Goal: Task Accomplishment & Management: Manage account settings

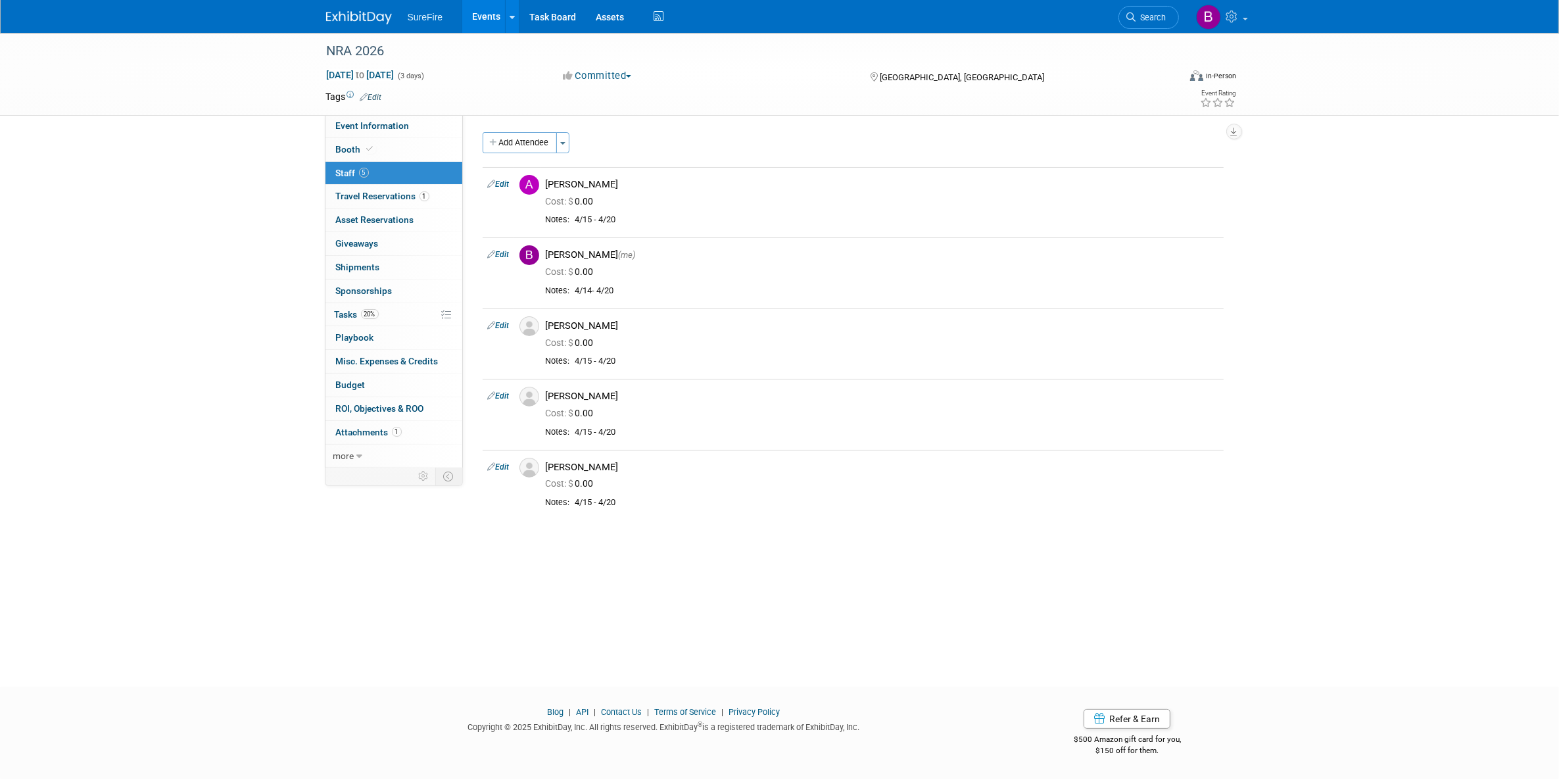
click at [245, 408] on div "NRA 2026 [DATE] to [DATE] (3 days) [DATE] to [DATE] Committed Committed Conside…" at bounding box center [780, 348] width 1559 height 630
click at [251, 262] on div "NRA 2026 [DATE] to [DATE] (3 days) [DATE] to [DATE] Committed Committed Conside…" at bounding box center [780, 348] width 1559 height 630
click at [501, 257] on link "Edit" at bounding box center [499, 255] width 22 height 9
select select "862cfff8-eb18-427f-925a-2dc22e08d119"
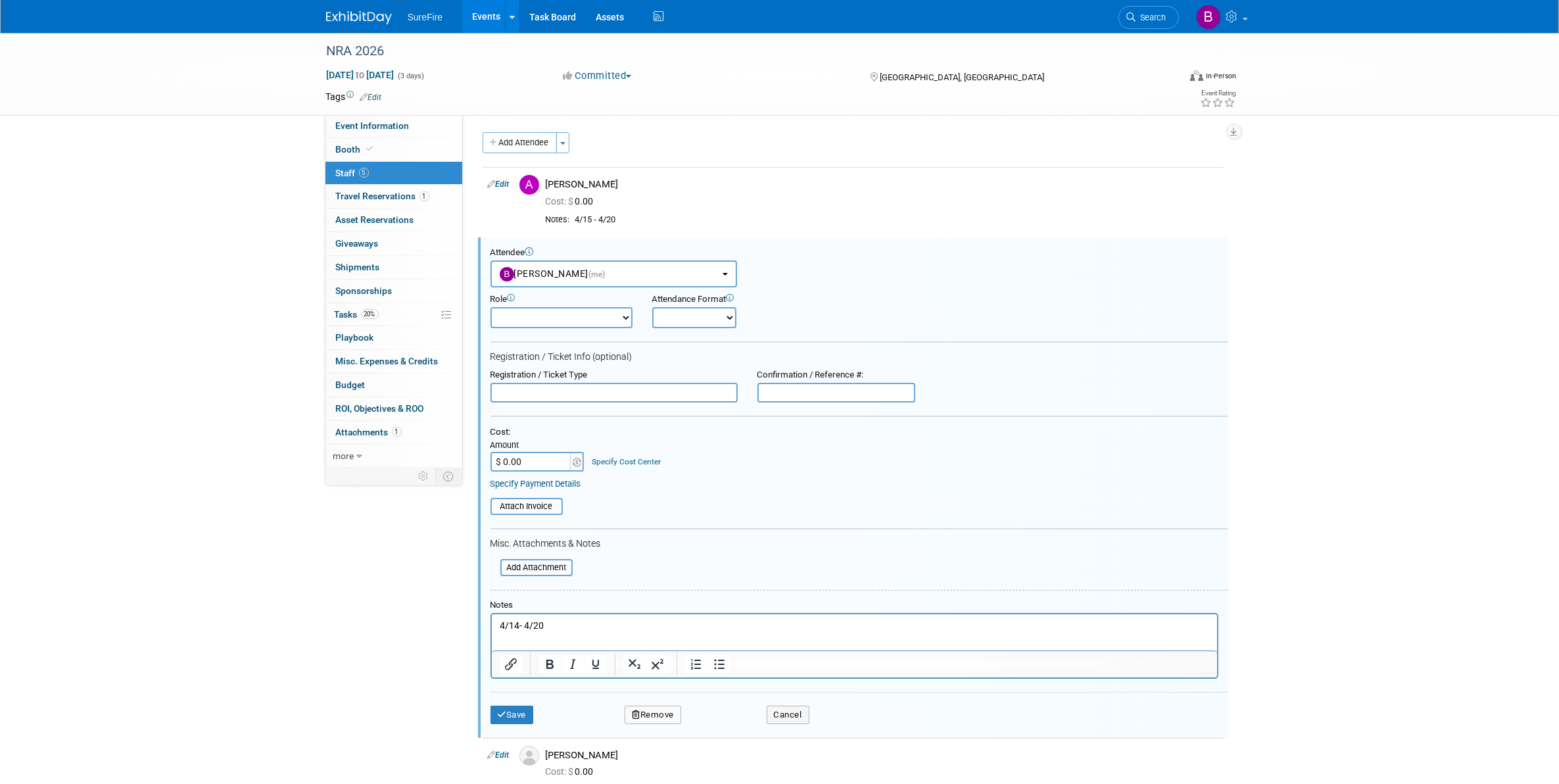
click at [572, 631] on p "4/14- 4/20" at bounding box center [854, 624] width 711 height 13
click at [512, 709] on button "Save" at bounding box center [512, 714] width 43 height 18
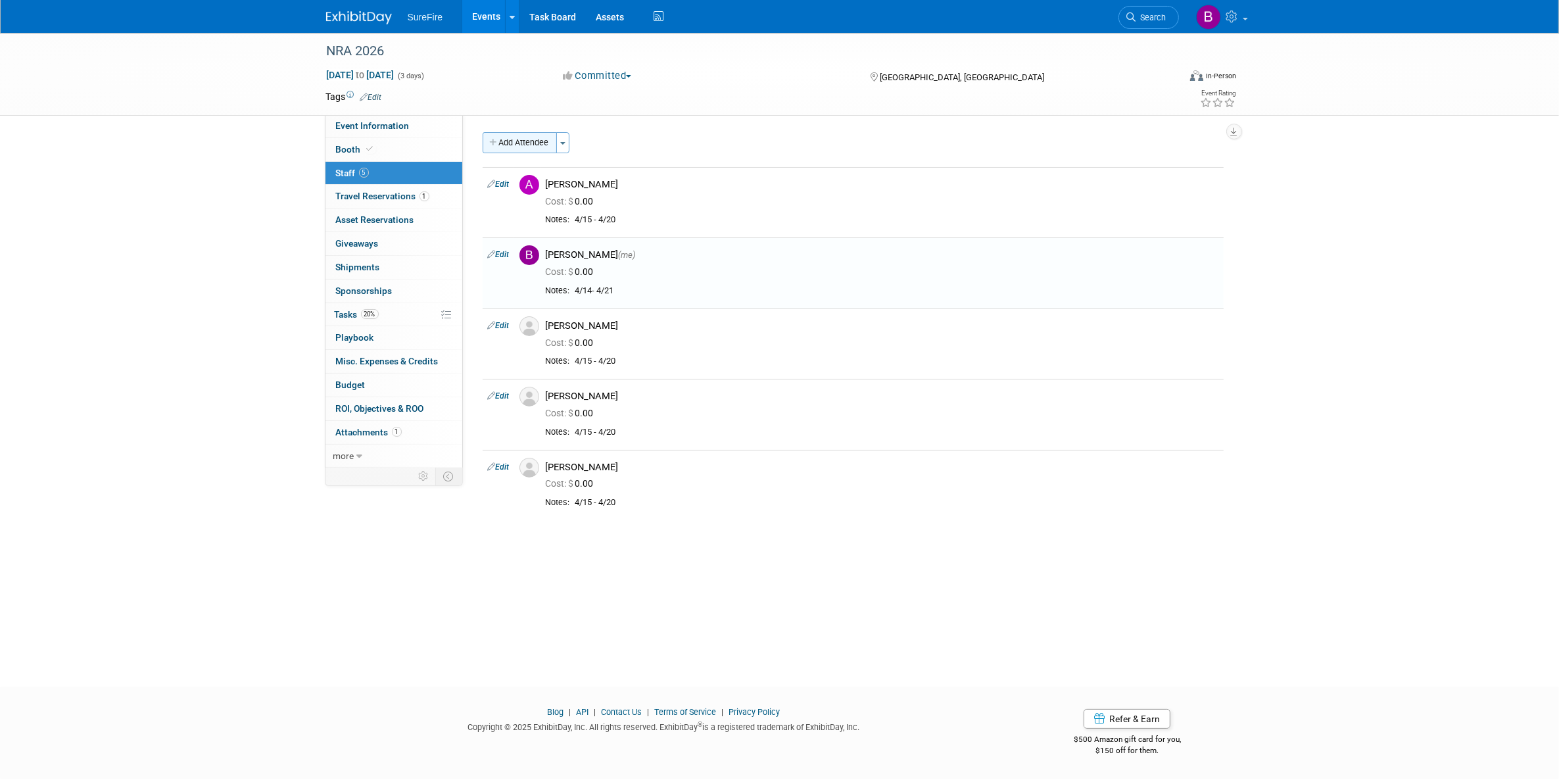
click at [498, 136] on button "Add Attendee" at bounding box center [520, 143] width 74 height 21
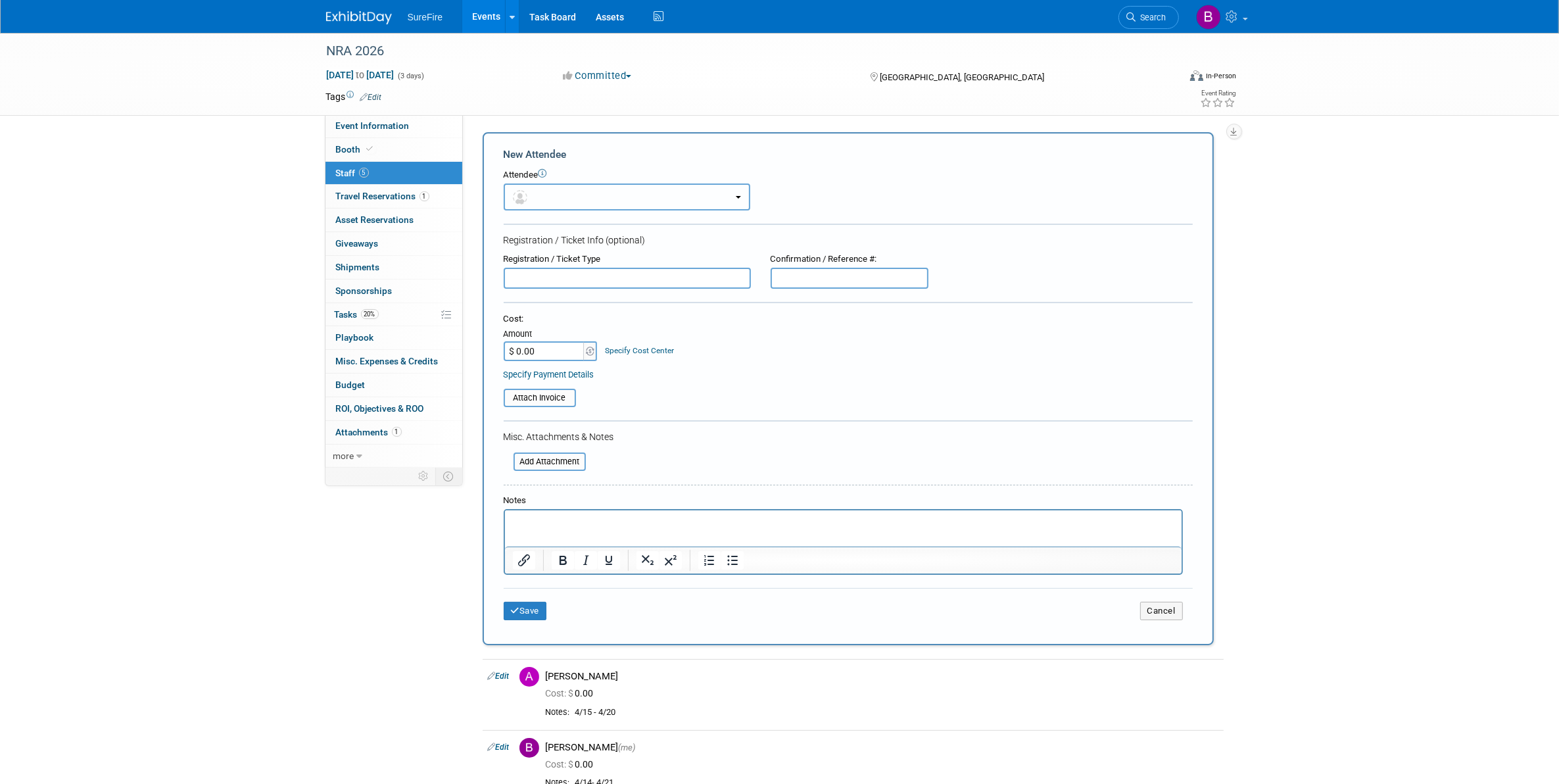
click at [596, 202] on button "button" at bounding box center [627, 197] width 247 height 27
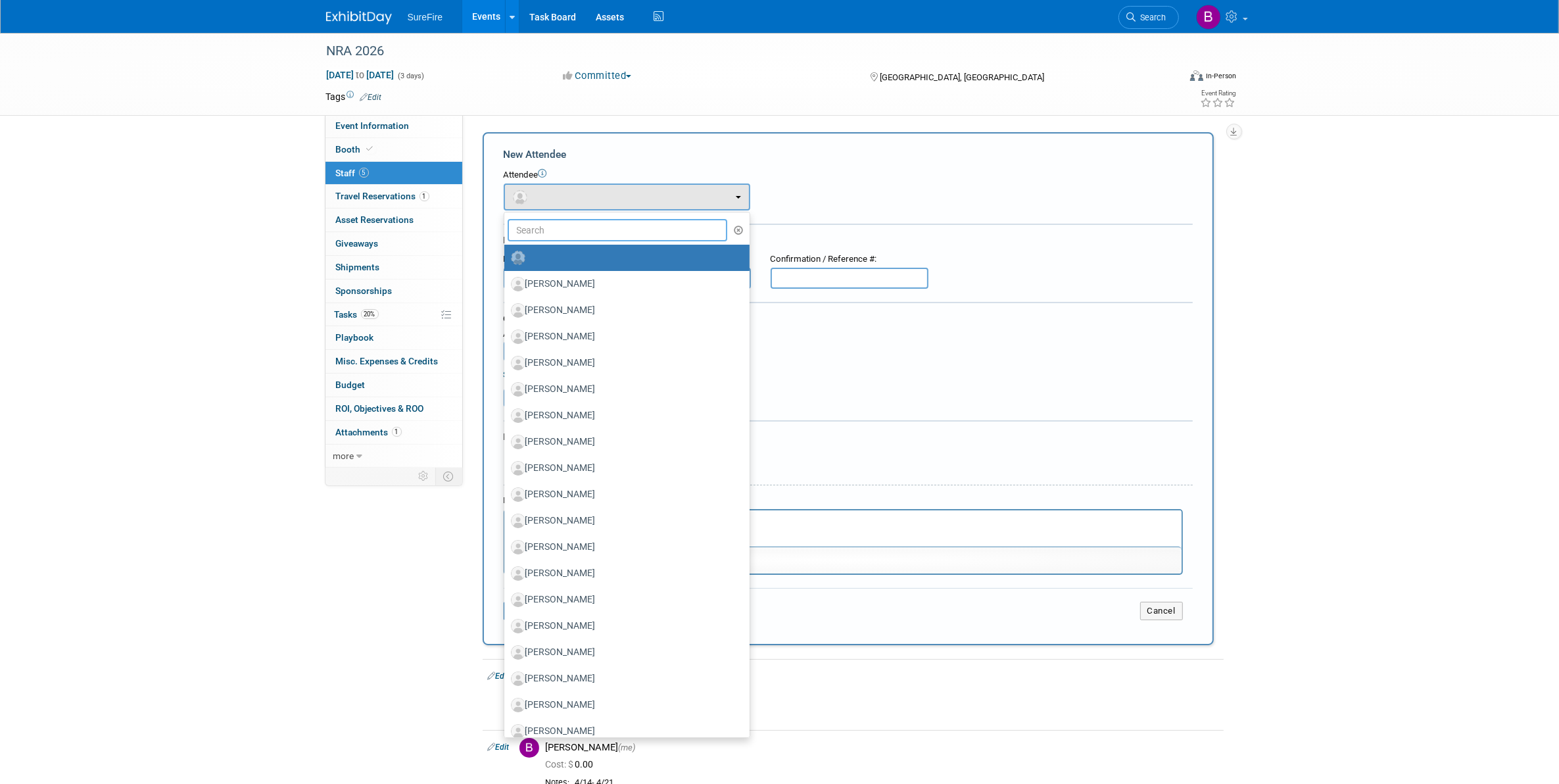
click at [600, 234] on input "text" at bounding box center [618, 230] width 220 height 22
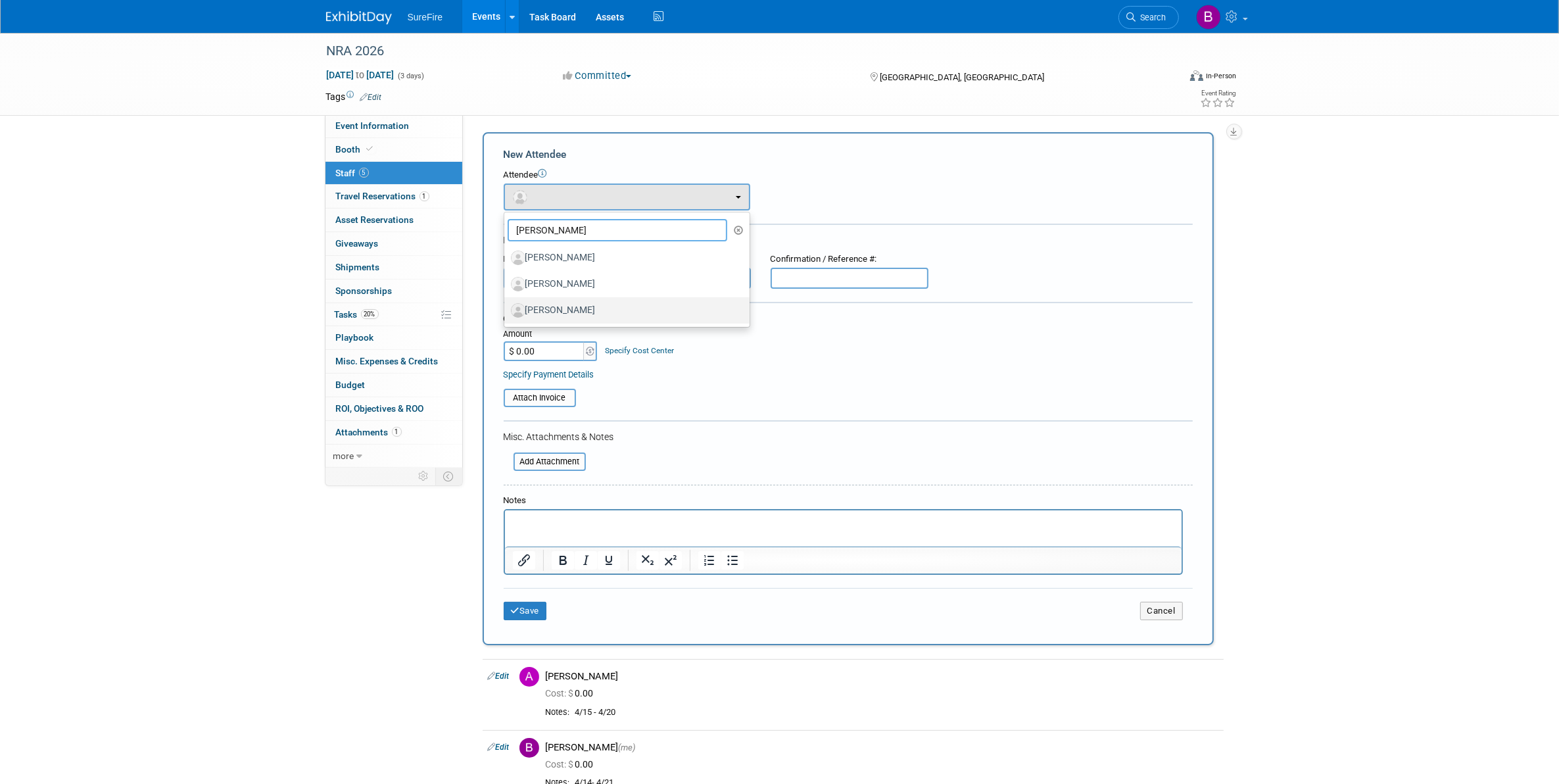
type input "[PERSON_NAME]"
click at [598, 302] on label "[PERSON_NAME]" at bounding box center [624, 310] width 226 height 21
click at [506, 304] on input "[PERSON_NAME]" at bounding box center [502, 308] width 9 height 9
select select "a2be8e52-4356-4ec6-baa1-d0495be9ac37"
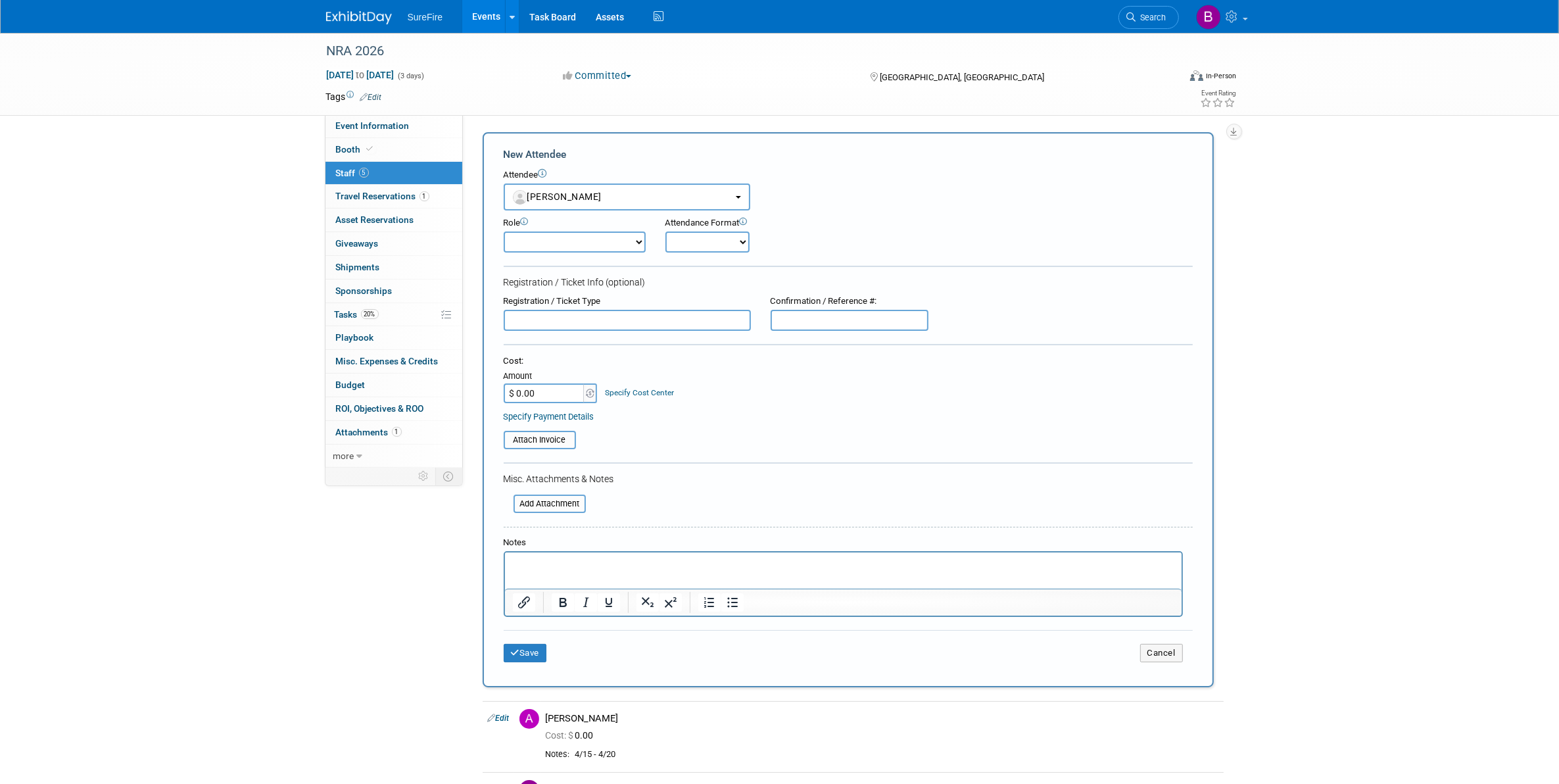
click at [542, 570] on html at bounding box center [842, 561] width 677 height 18
click at [521, 631] on div "Save Cancel" at bounding box center [848, 651] width 689 height 42
click at [513, 648] on icon "submit" at bounding box center [516, 652] width 9 height 9
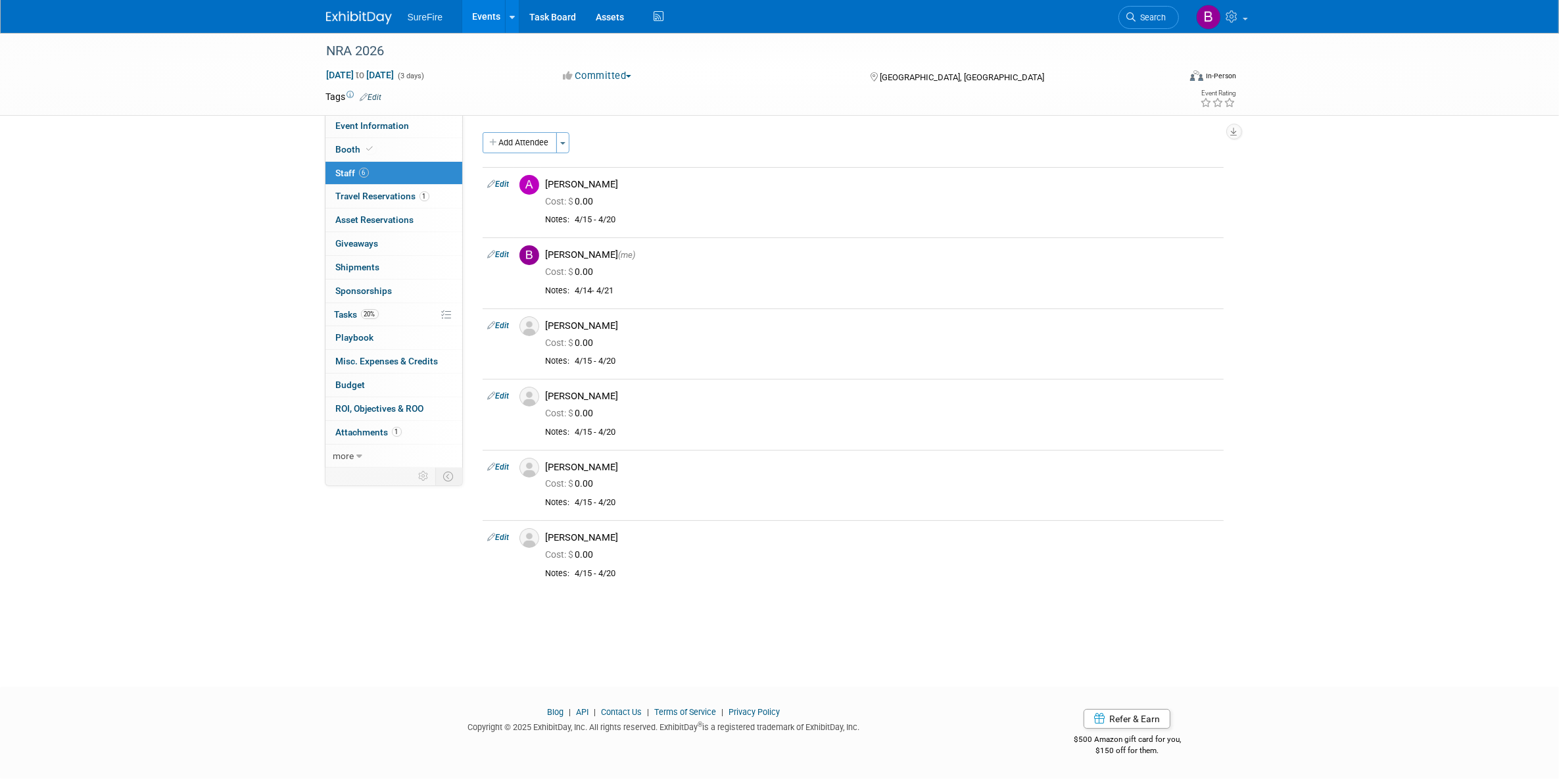
click at [173, 487] on div "NRA 2026 [DATE] to [DATE] (3 days) [DATE] to [DATE] Committed Committed Conside…" at bounding box center [780, 348] width 1559 height 630
click at [254, 543] on div "NRA 2026 [DATE] to [DATE] (3 days) [DATE] to [DATE] Committed Committed Conside…" at bounding box center [780, 348] width 1559 height 630
